Goal: Transaction & Acquisition: Subscribe to service/newsletter

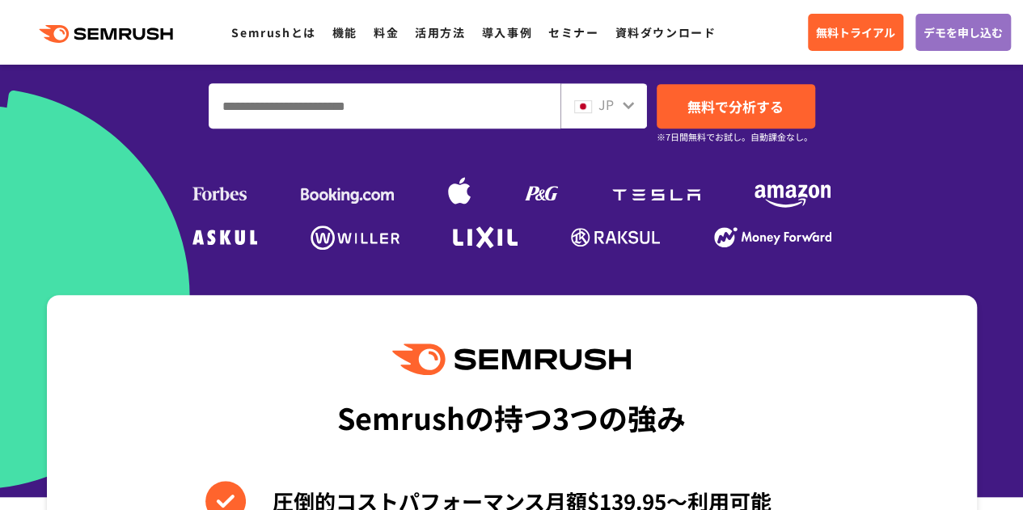
click at [389, 109] on input "ドメイン、キーワードまたはURLを入力してください" at bounding box center [384, 106] width 350 height 44
paste input "**********"
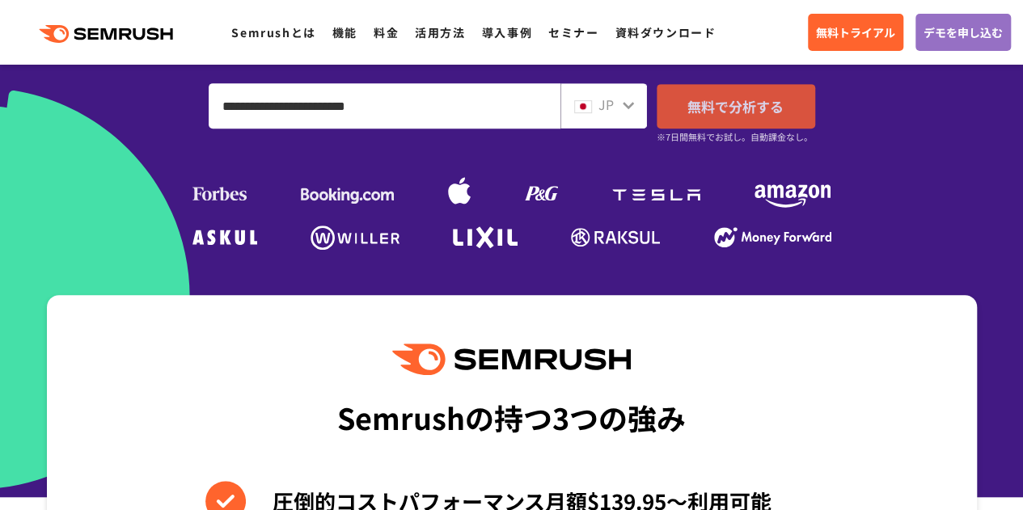
type input "**********"
click at [781, 108] on span "無料で分析する" at bounding box center [735, 106] width 96 height 20
